Goal: Find specific page/section: Find specific page/section

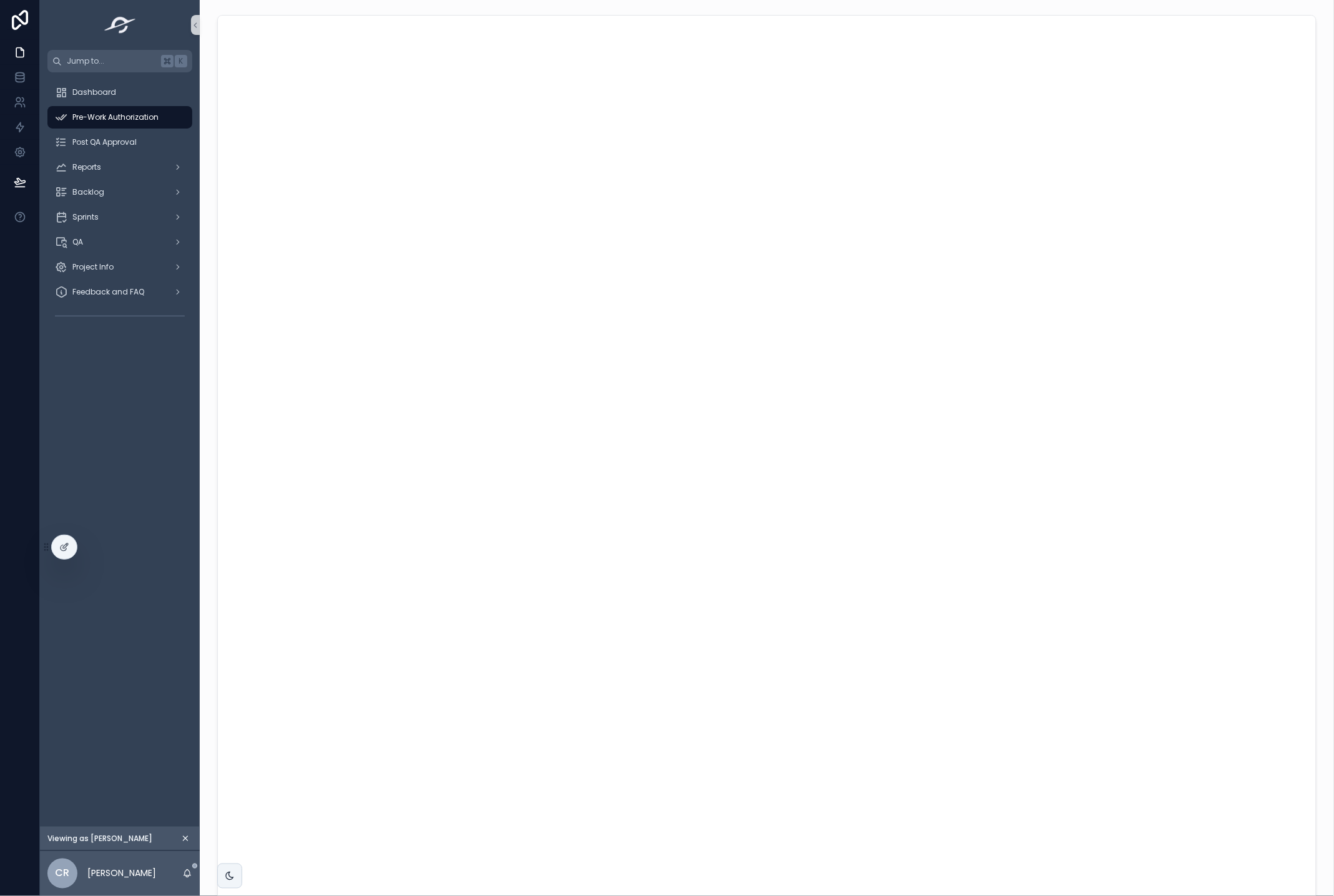
scroll to position [7, 0]
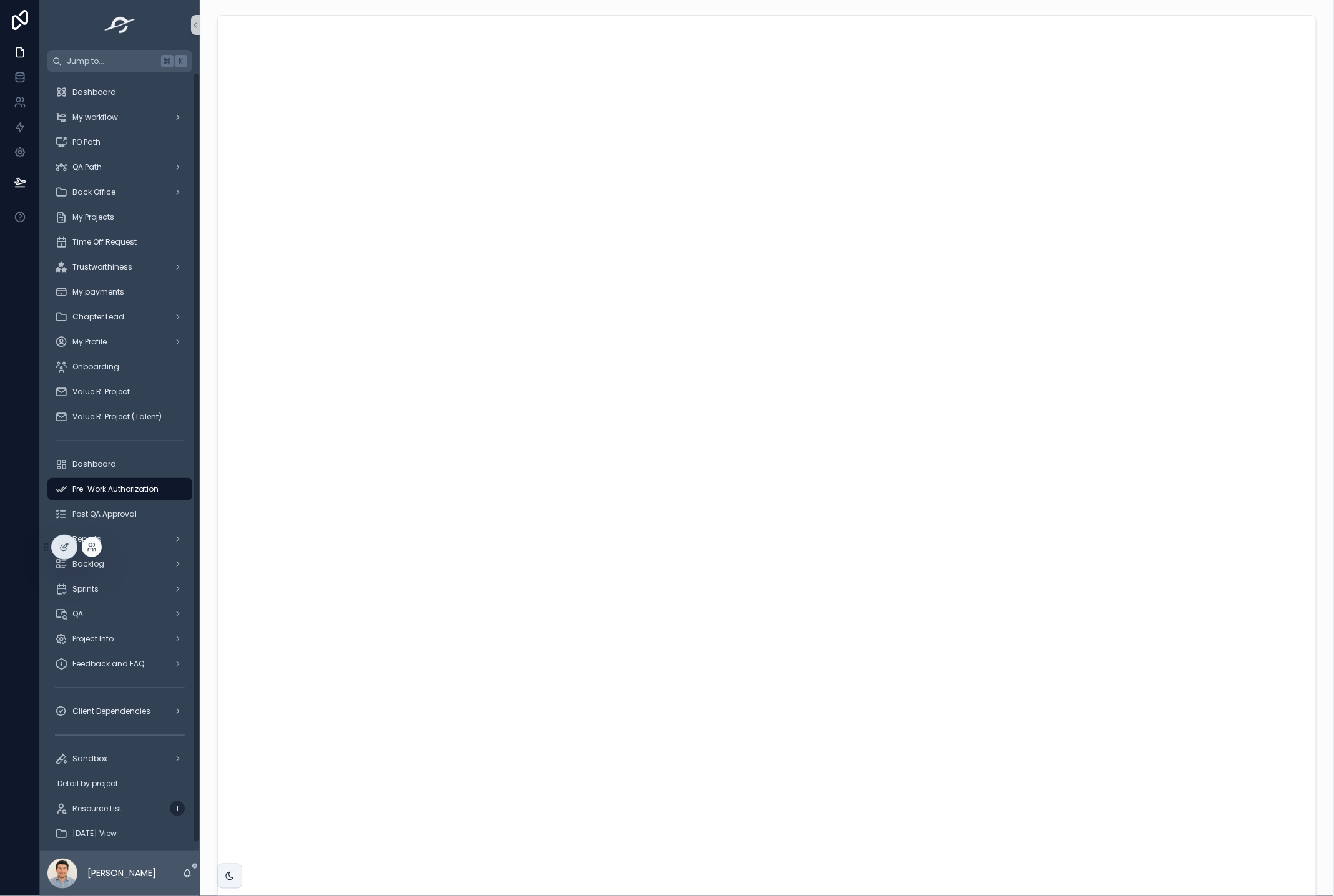
click at [98, 551] on div at bounding box center [91, 547] width 20 height 20
click at [93, 551] on icon at bounding box center [91, 547] width 10 height 10
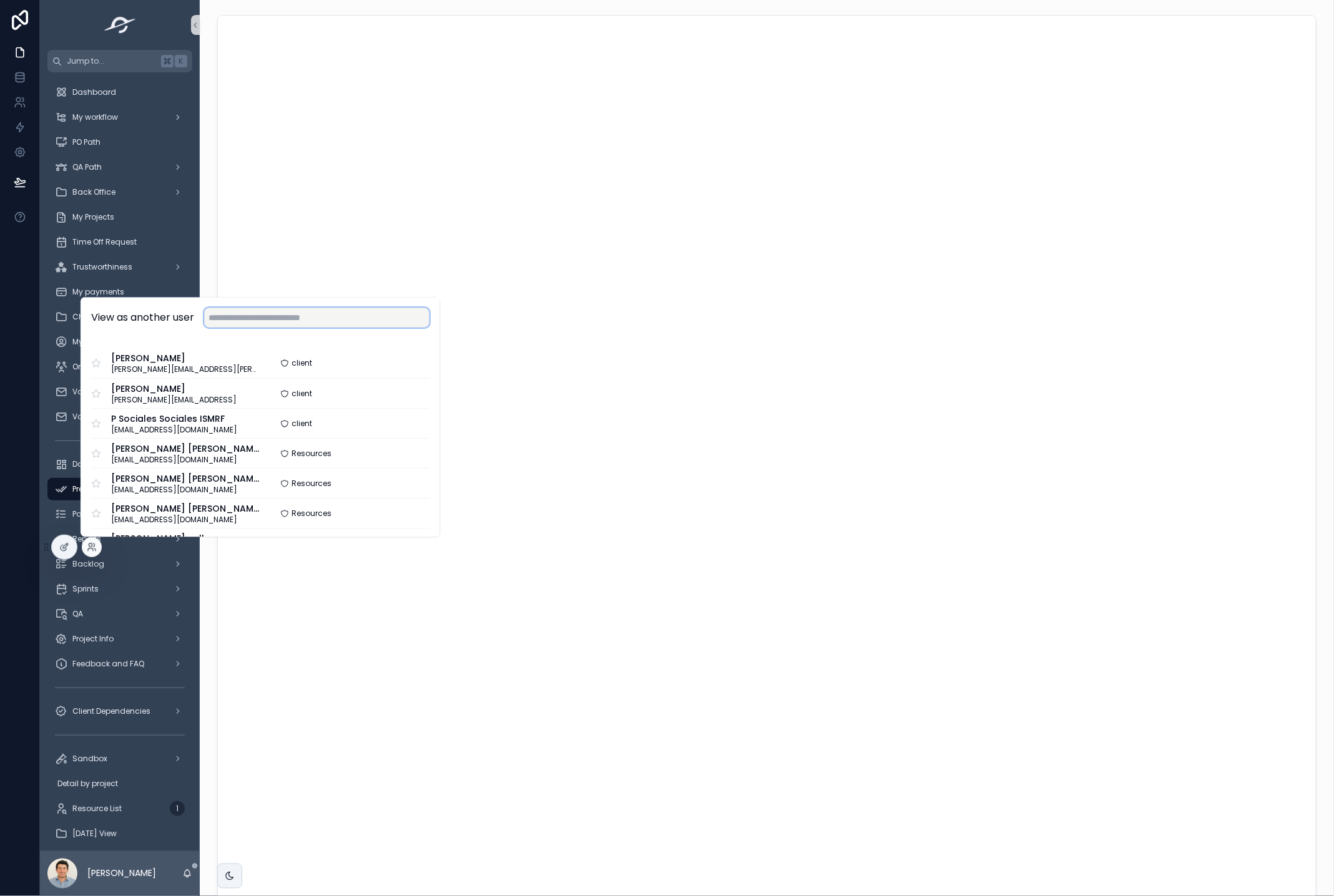
click at [224, 320] on input "text" at bounding box center [317, 318] width 225 height 20
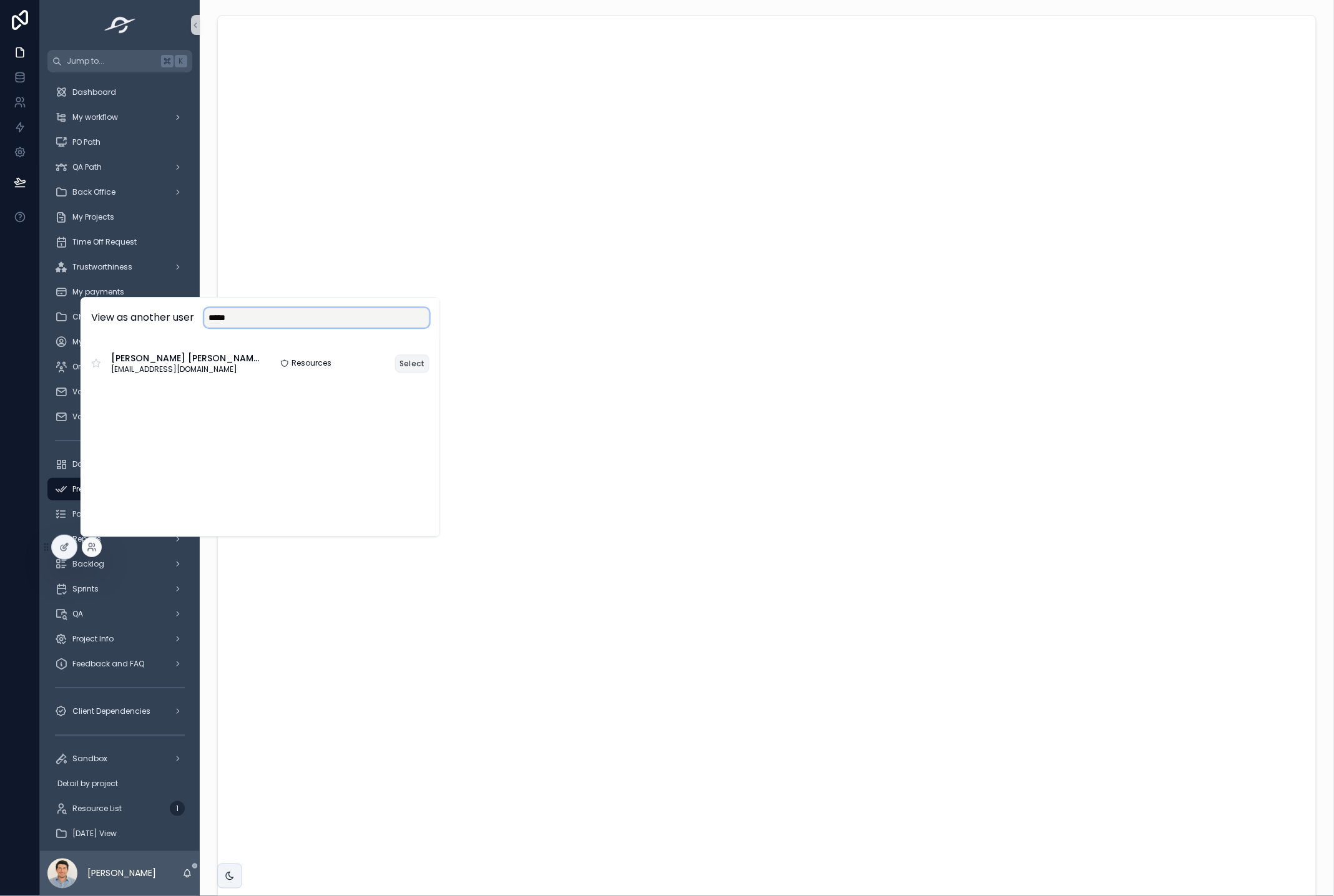
type input "*****"
click at [411, 359] on button "Select" at bounding box center [412, 363] width 35 height 18
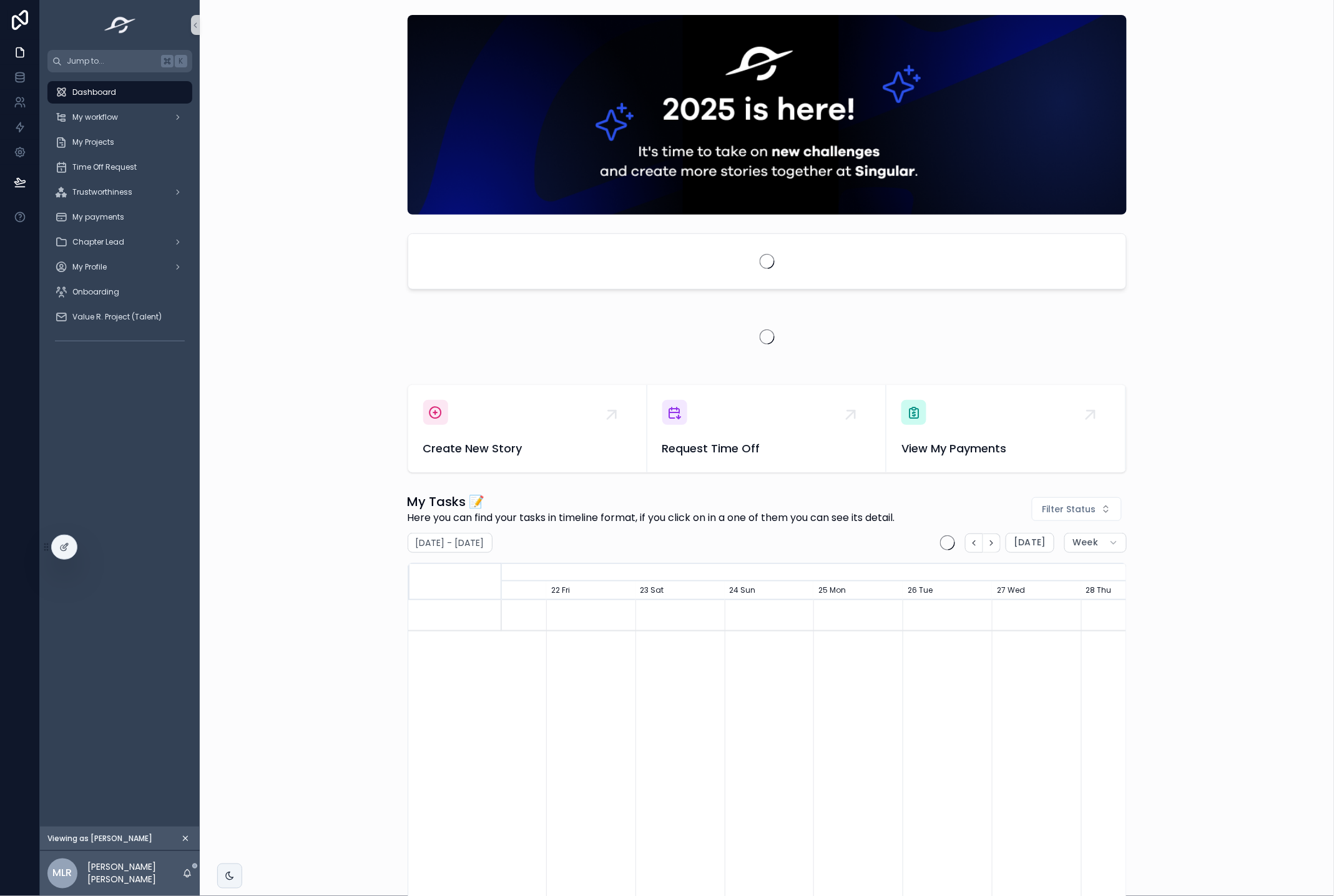
scroll to position [0, 936]
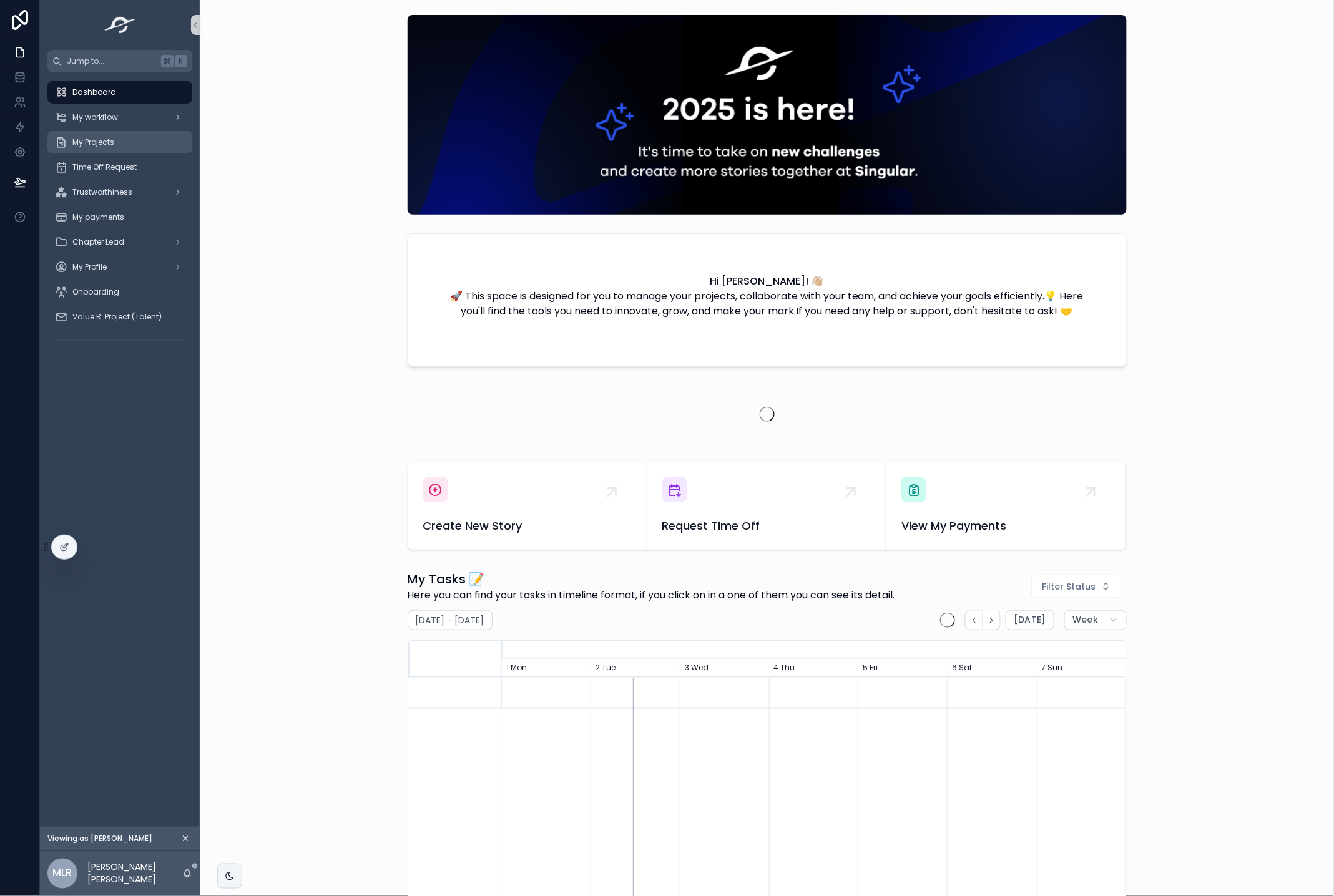
click at [118, 138] on div "My Projects" at bounding box center [119, 142] width 130 height 20
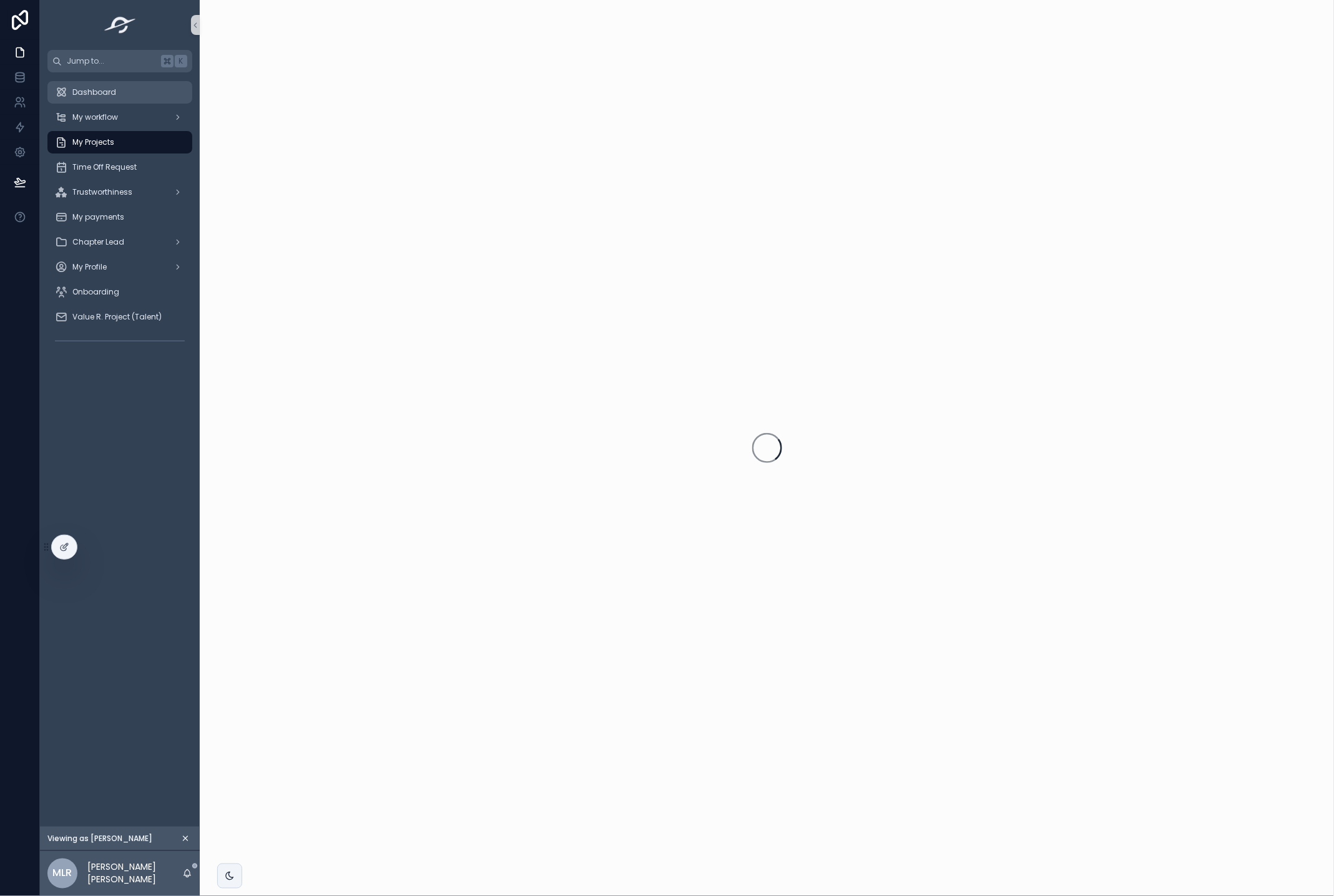
click at [123, 88] on div "Dashboard" at bounding box center [119, 92] width 130 height 20
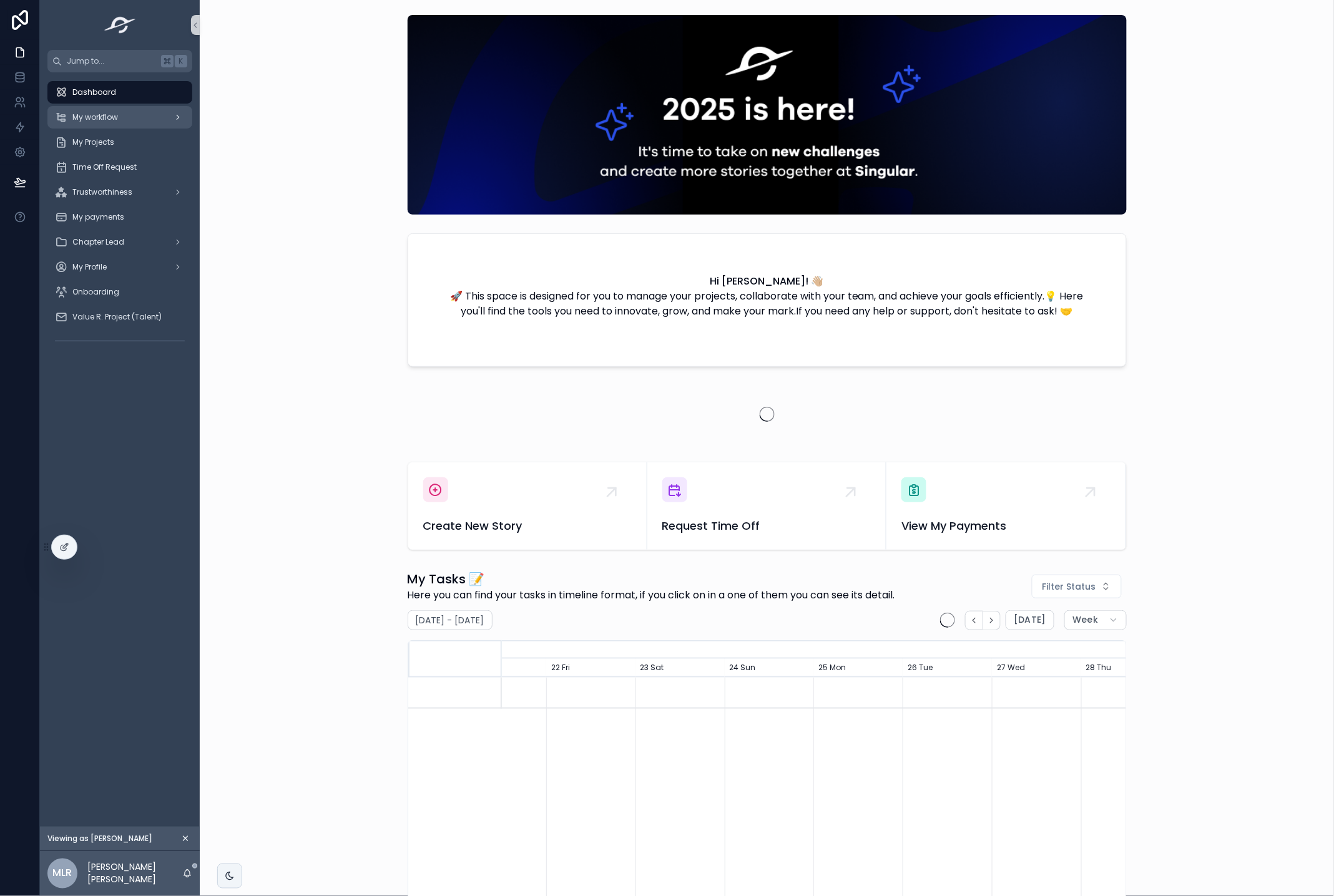
scroll to position [0, 936]
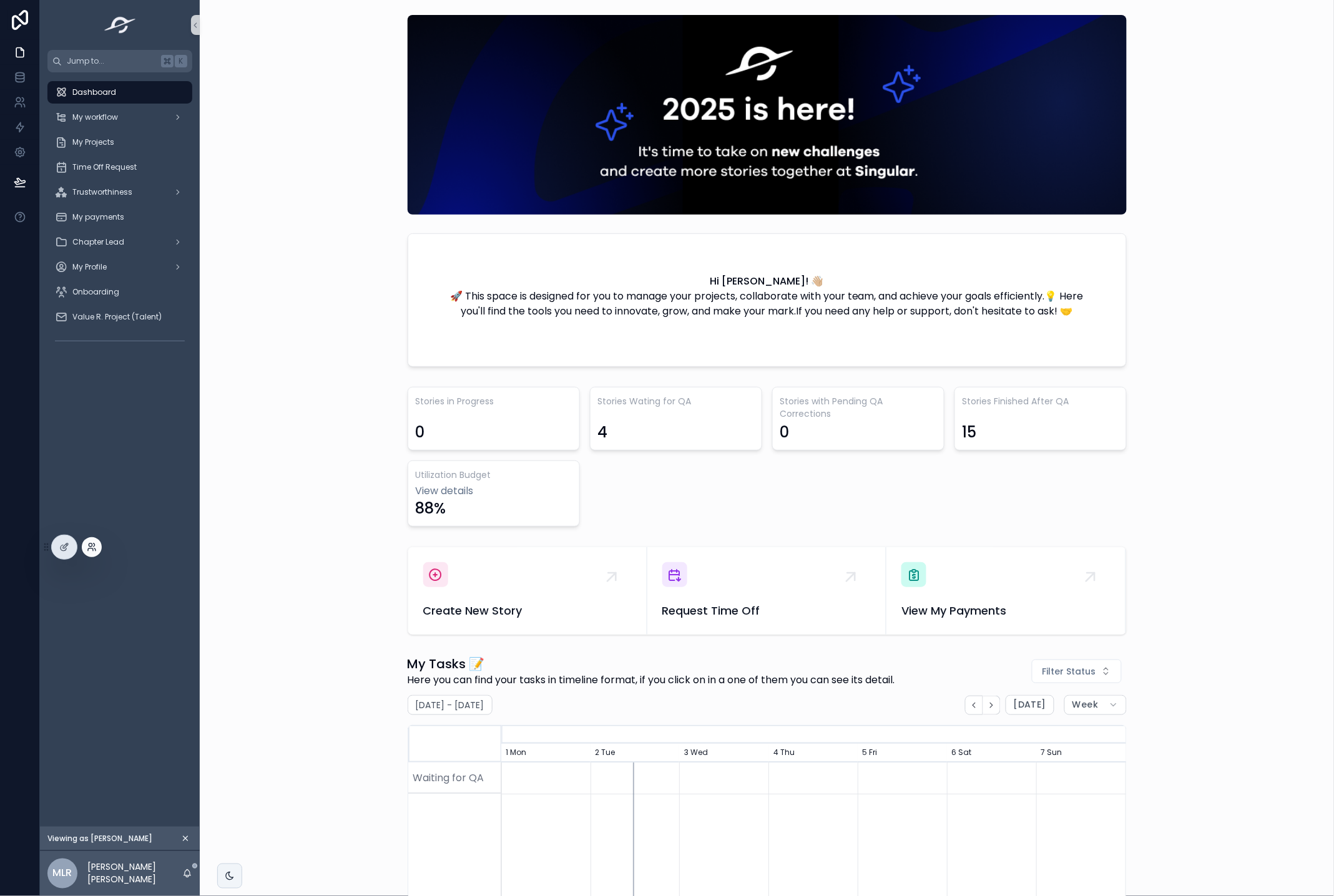
click at [90, 546] on icon at bounding box center [91, 547] width 10 height 10
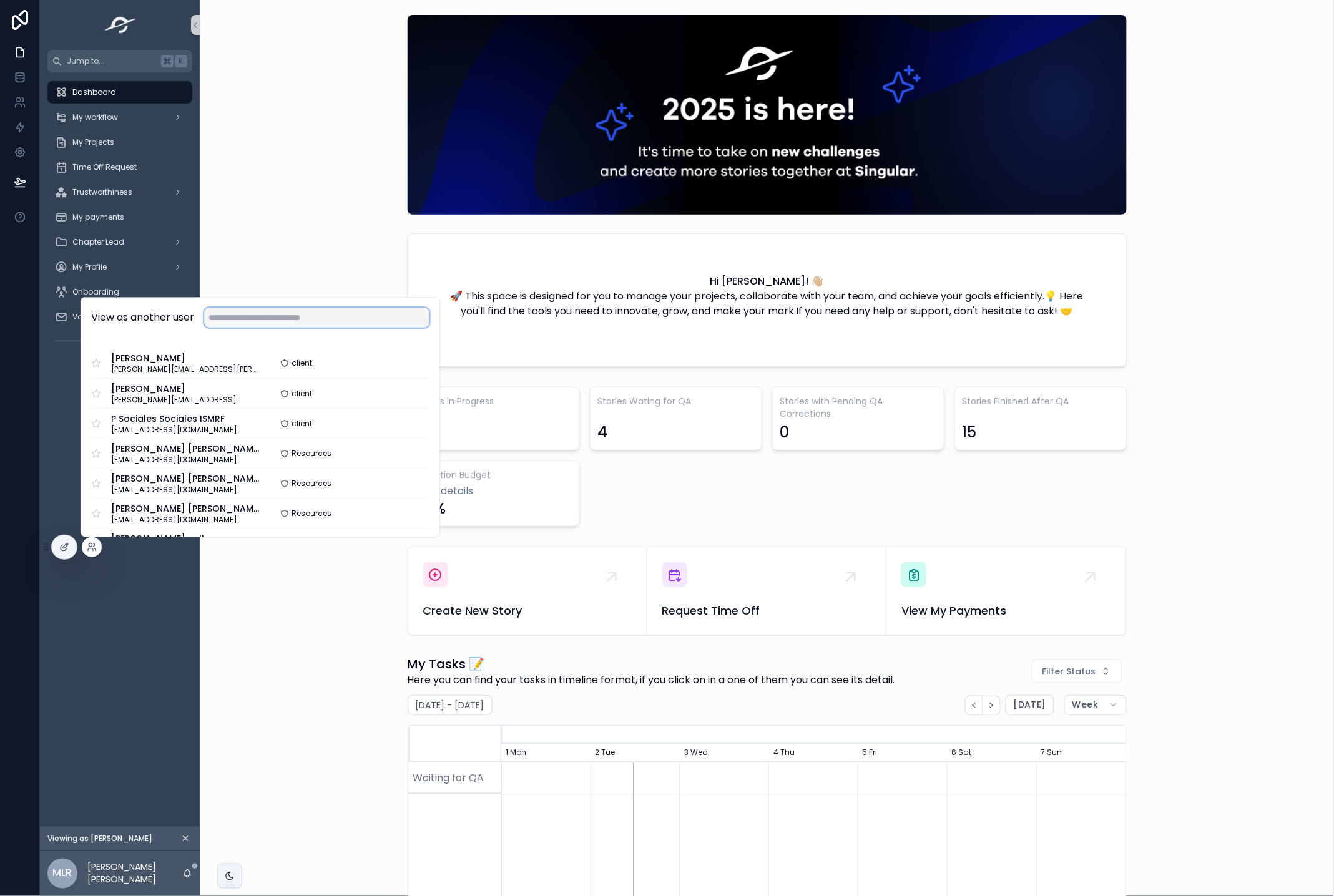
click at [236, 320] on input "text" at bounding box center [317, 318] width 225 height 20
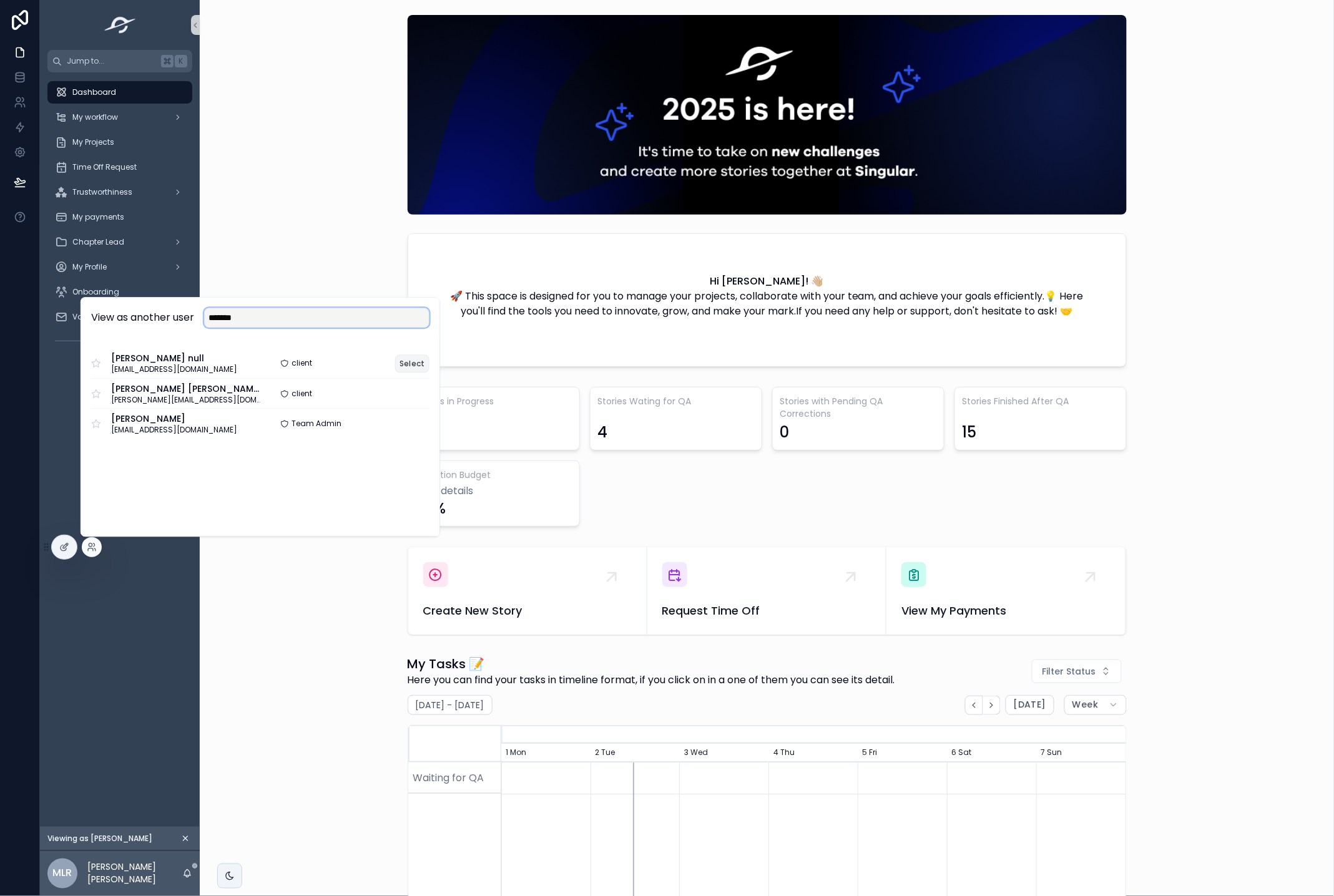
type input "*******"
click at [418, 365] on button "Select" at bounding box center [412, 363] width 35 height 18
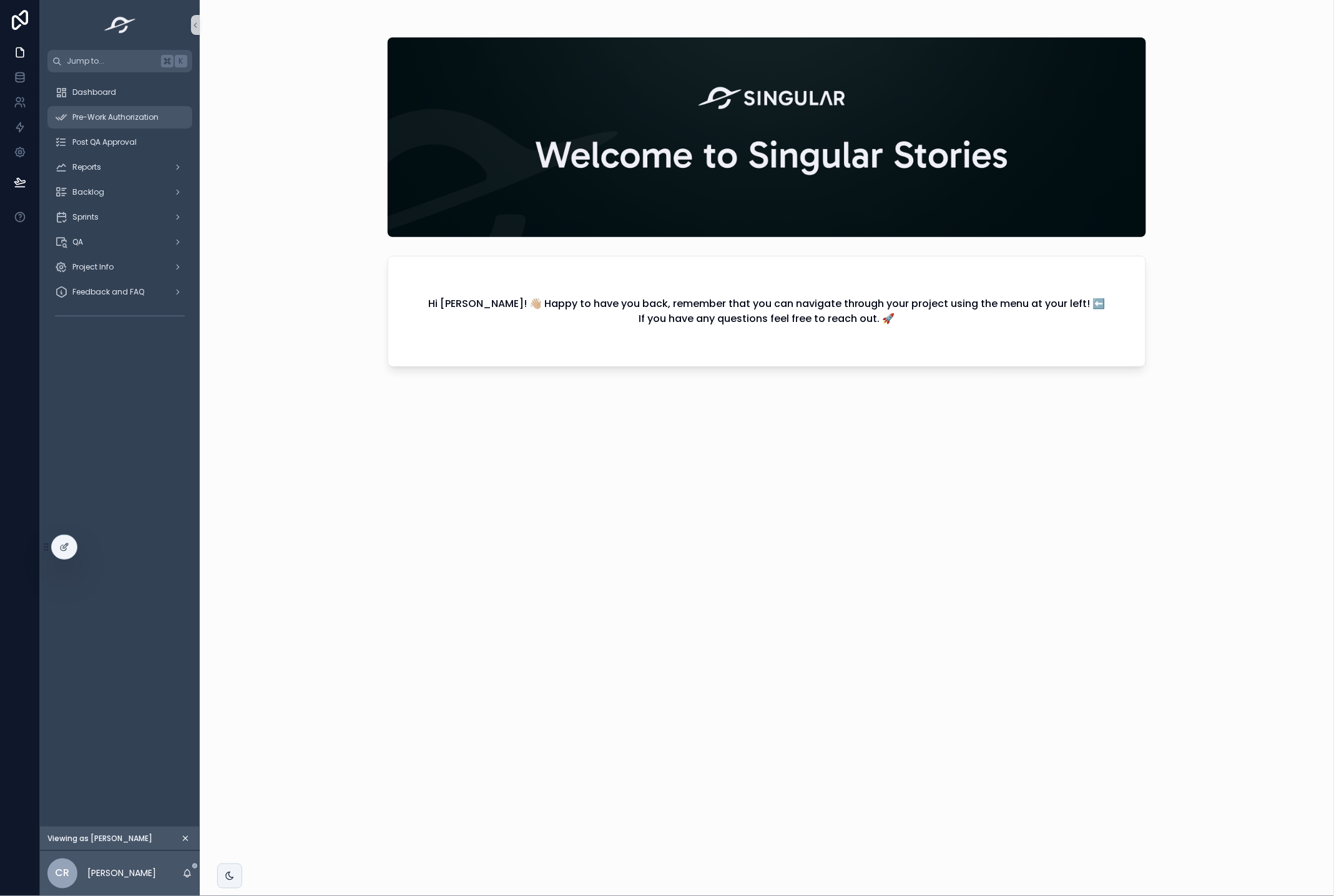
click at [90, 115] on span "Pre-Work Authorization" at bounding box center [115, 117] width 86 height 10
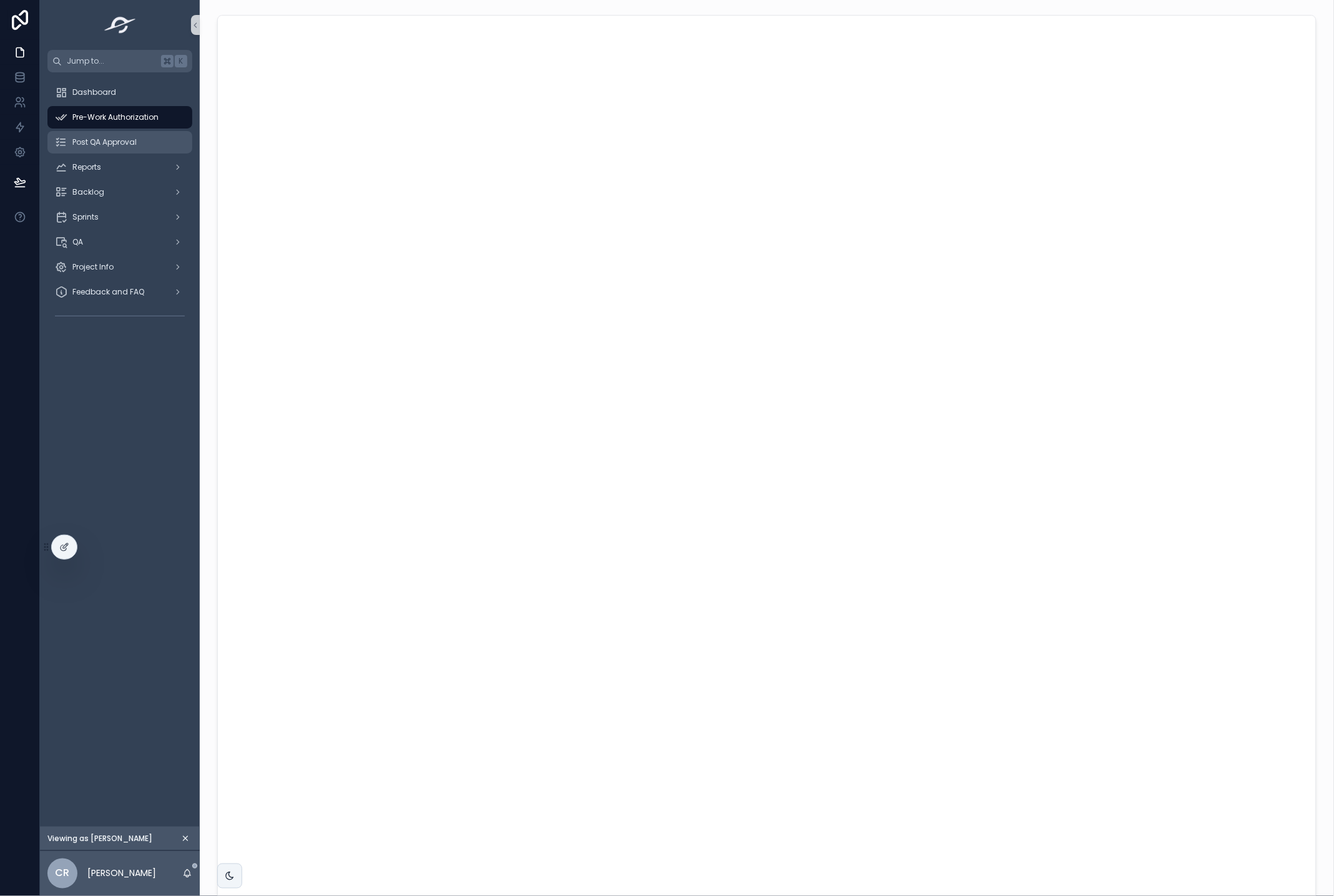
click at [159, 147] on div "Post QA Approval" at bounding box center [119, 142] width 130 height 20
click at [149, 122] on div "Pre-Work Authorization" at bounding box center [119, 117] width 130 height 20
click at [123, 90] on div "Dashboard" at bounding box center [119, 92] width 130 height 20
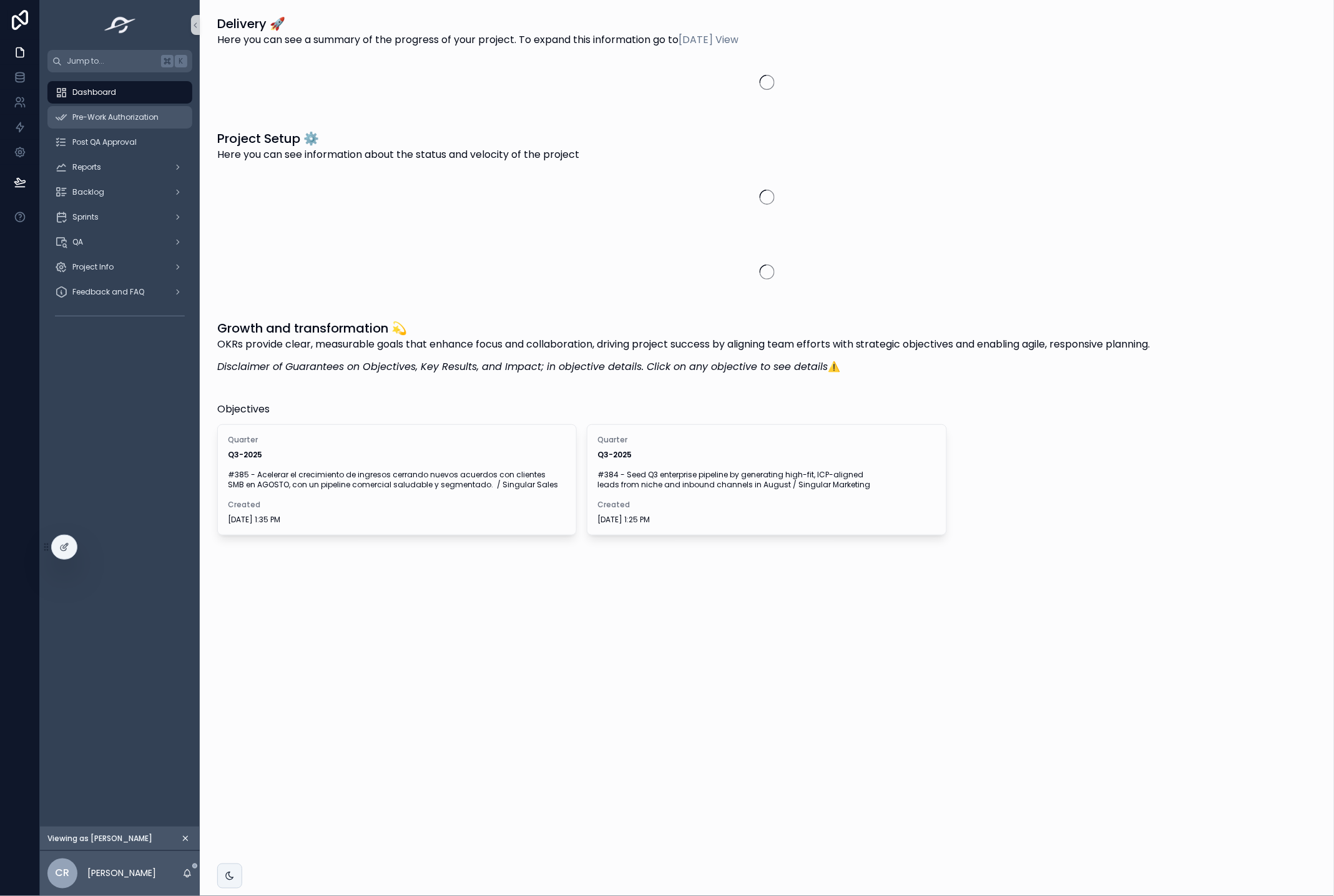
click at [122, 122] on span "Pre-Work Authorization" at bounding box center [115, 117] width 86 height 10
